Goal: Information Seeking & Learning: Understand process/instructions

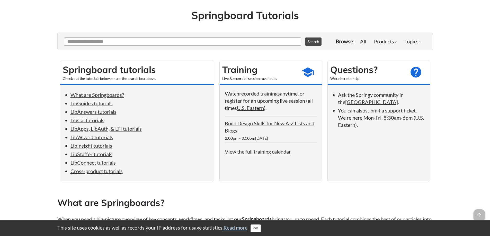
scroll to position [26, 0]
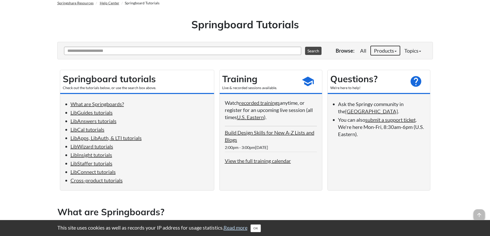
click at [395, 52] on link "Products" at bounding box center [385, 50] width 30 height 10
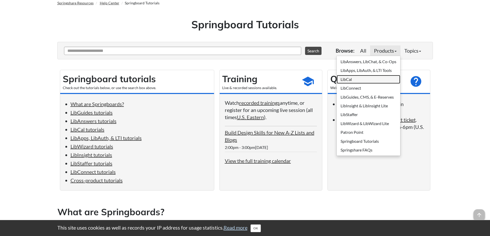
click at [343, 80] on link "LibCal" at bounding box center [367, 79] width 63 height 9
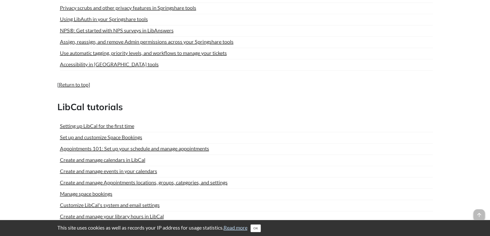
scroll to position [977, 0]
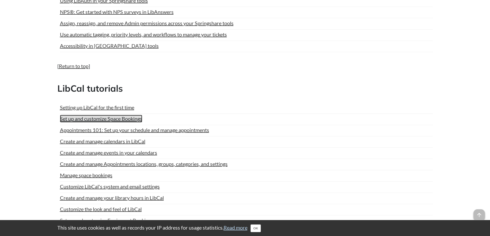
click at [94, 118] on link "Set up and customize Space Bookings" at bounding box center [101, 119] width 82 height 8
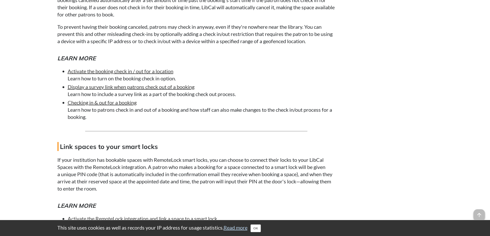
scroll to position [4524, 0]
